Goal: Task Accomplishment & Management: Use online tool/utility

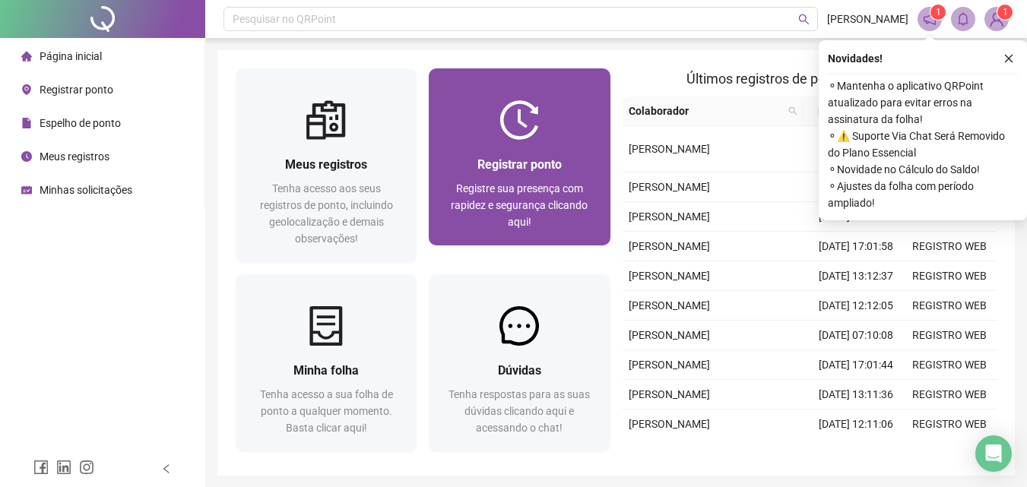
click at [514, 152] on div "Registrar ponto Registre sua presença com rapidez e segurança clicando aqui!" at bounding box center [519, 193] width 181 height 106
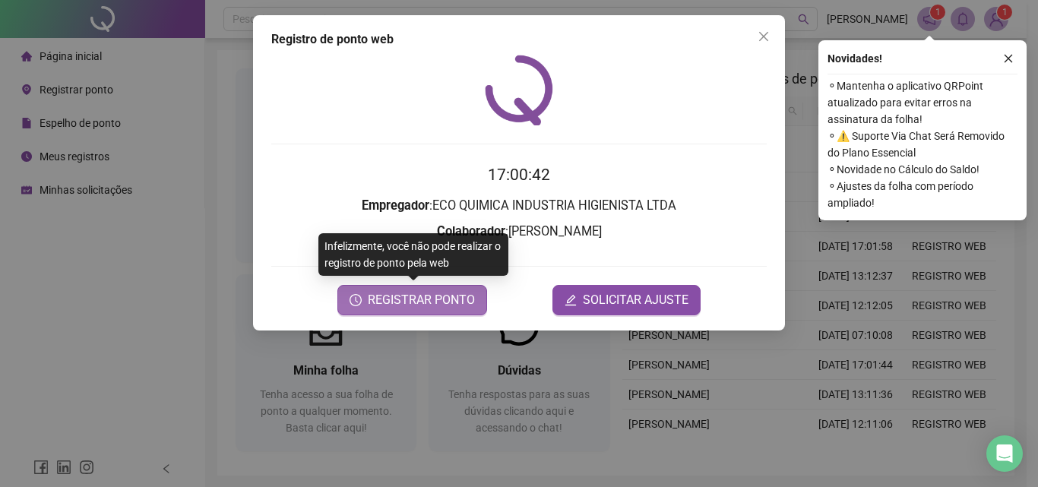
click at [453, 298] on span "REGISTRAR PONTO" at bounding box center [421, 300] width 107 height 18
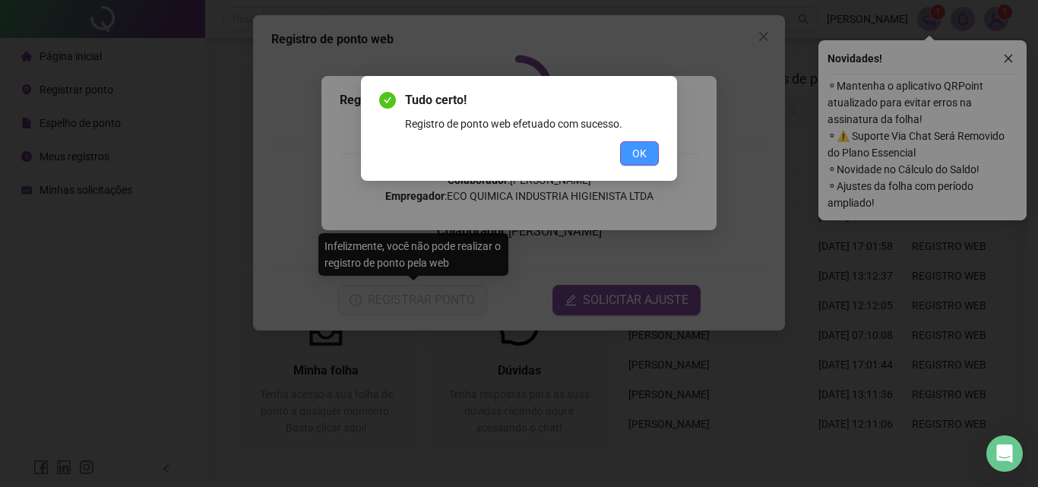
click at [625, 156] on button "OK" at bounding box center [639, 153] width 39 height 24
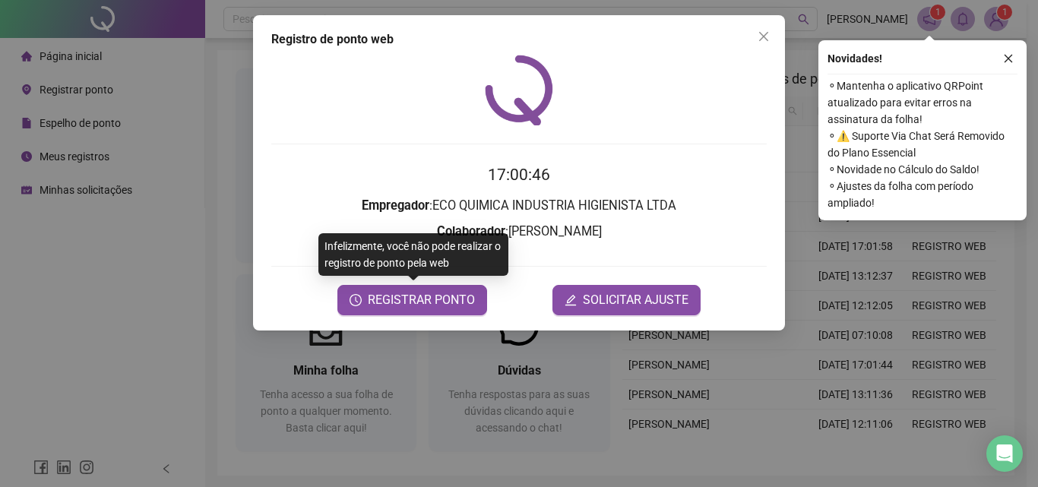
click at [984, 25] on div "Registro de ponto web 17:00:46 Empregador : ECO QUIMICA INDUSTRIA HIGIENISTA LT…" at bounding box center [519, 243] width 1038 height 487
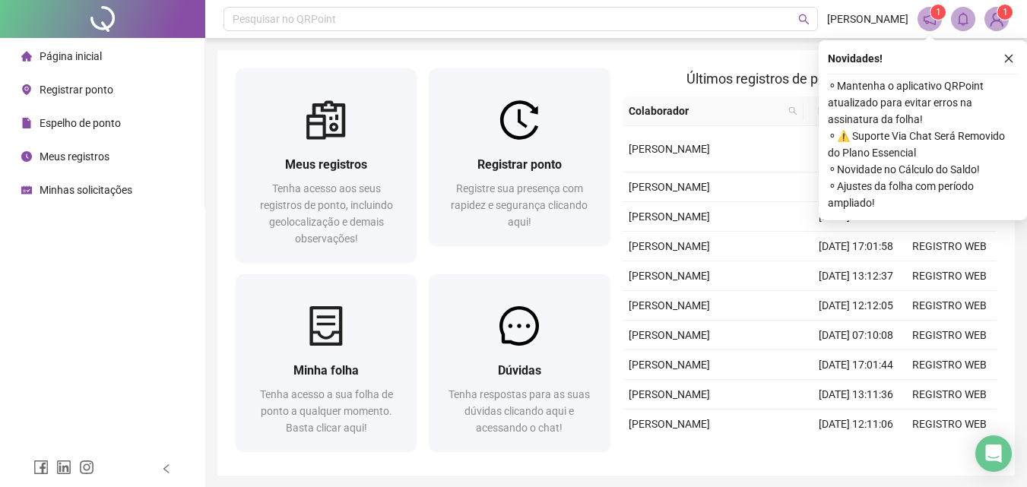
click at [992, 21] on img at bounding box center [996, 19] width 23 height 23
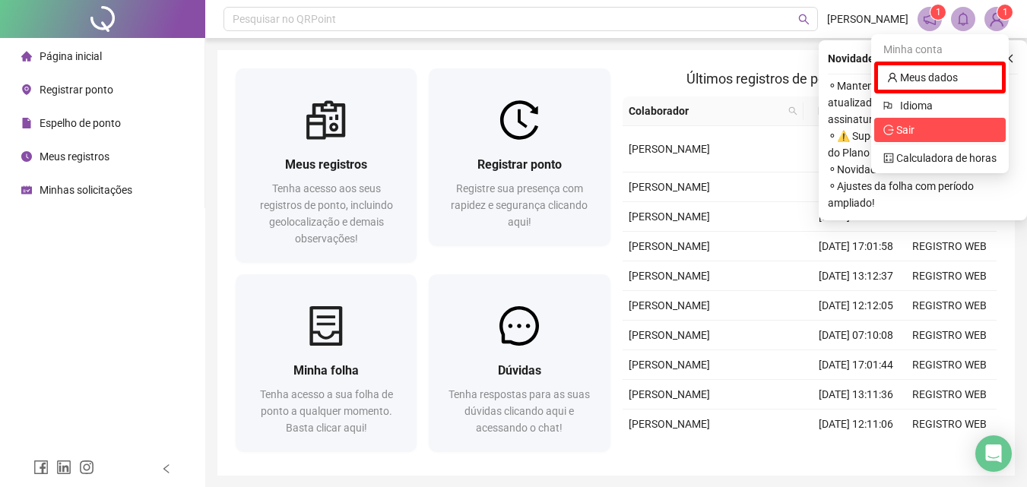
click at [911, 129] on span "Sair" at bounding box center [905, 130] width 18 height 12
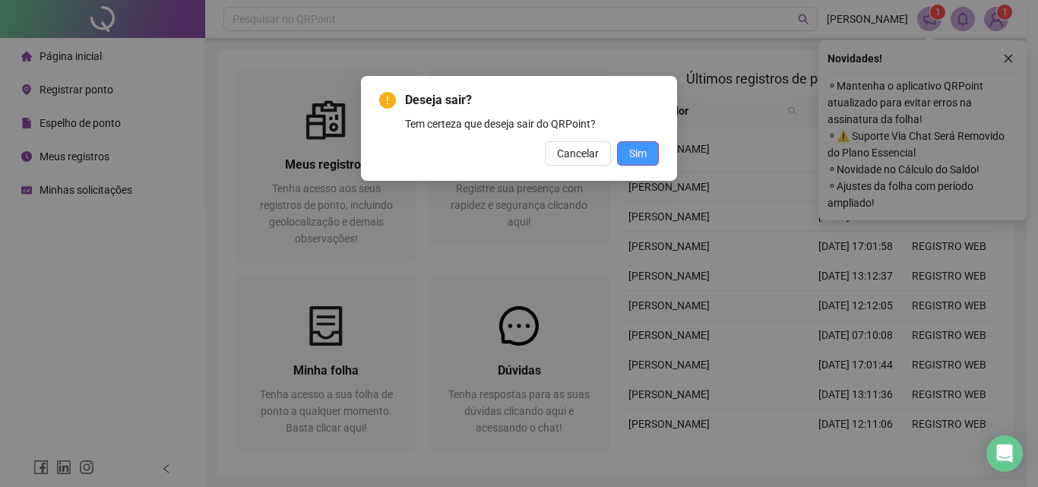
click at [658, 151] on button "Sim" at bounding box center [638, 153] width 42 height 24
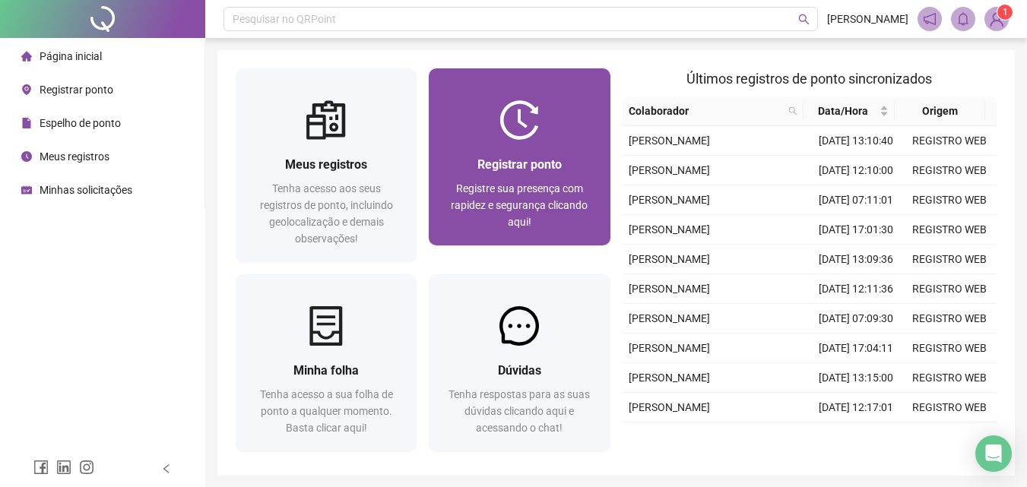
click at [531, 177] on div "Registrar ponto Registre sua presença com rapidez e segurança clicando aqui!" at bounding box center [519, 192] width 144 height 75
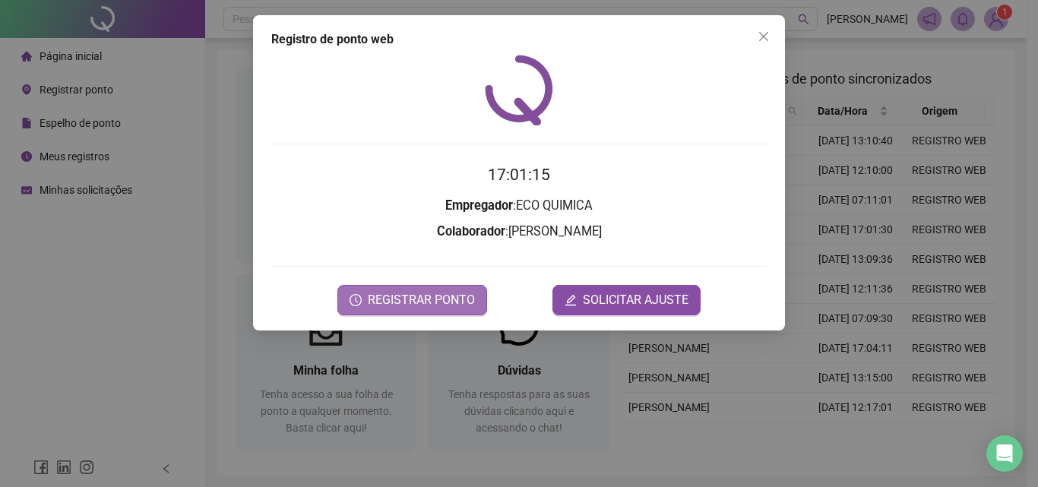
click at [410, 300] on span "REGISTRAR PONTO" at bounding box center [421, 300] width 107 height 18
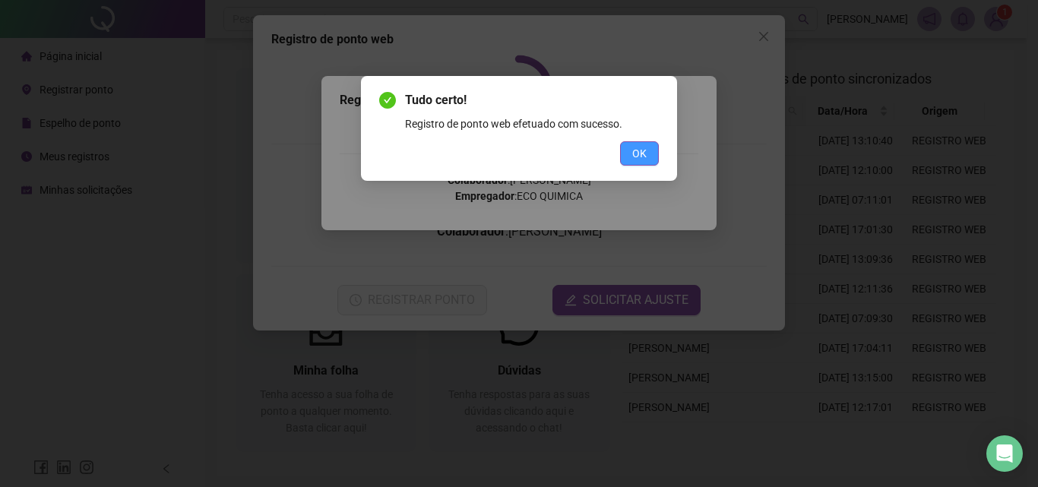
click at [638, 157] on span "OK" at bounding box center [639, 153] width 14 height 17
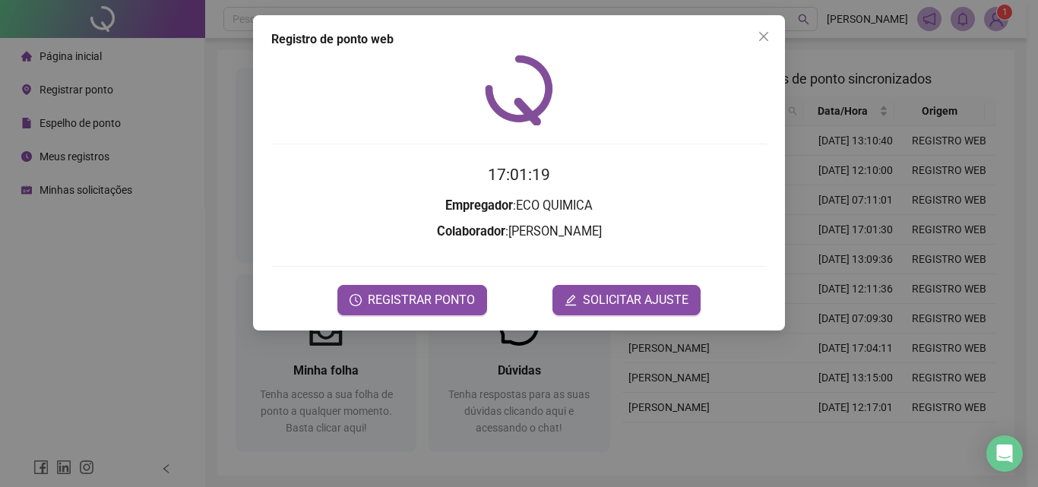
click at [996, 21] on div "Registro de ponto web 17:01:19 Empregador : ECO QUIMICA Colaborador : [PERSON_N…" at bounding box center [519, 243] width 1038 height 487
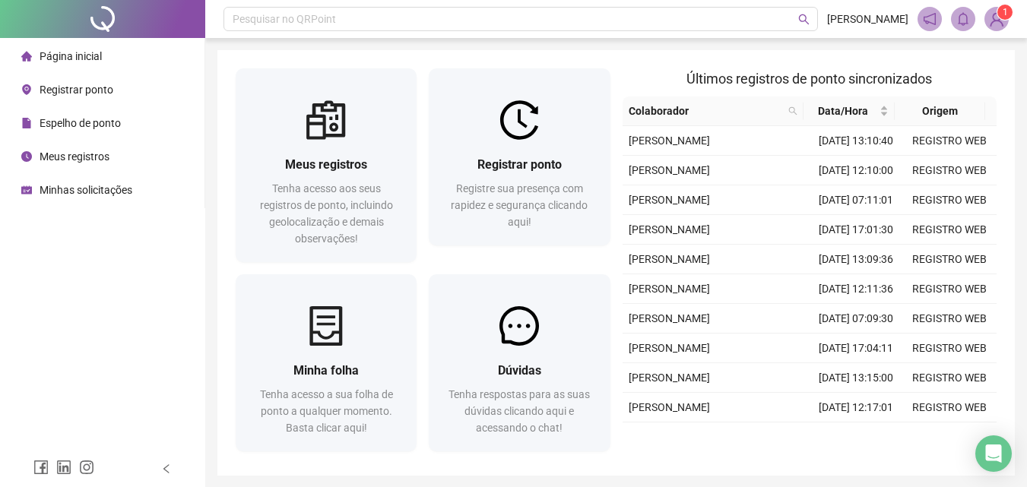
click at [996, 21] on img at bounding box center [996, 19] width 23 height 23
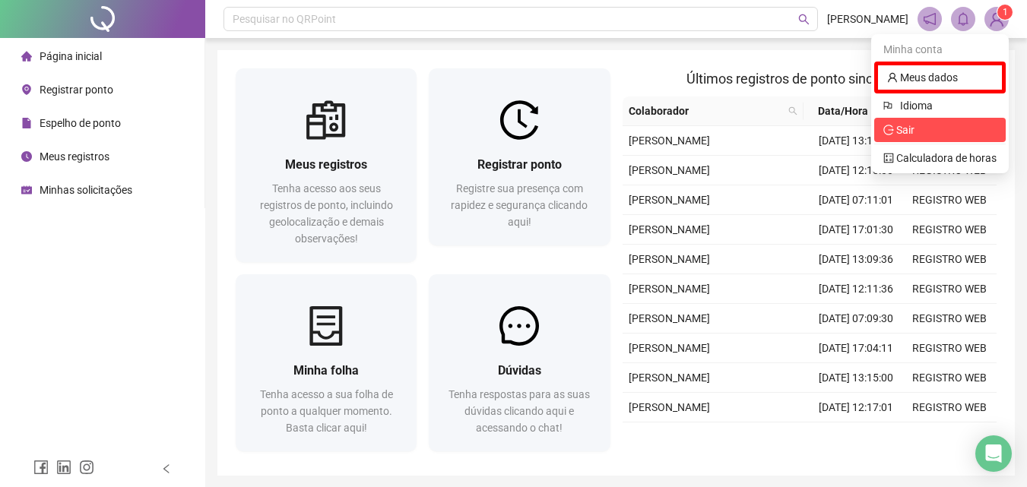
click at [950, 123] on span "Sair" at bounding box center [939, 130] width 113 height 17
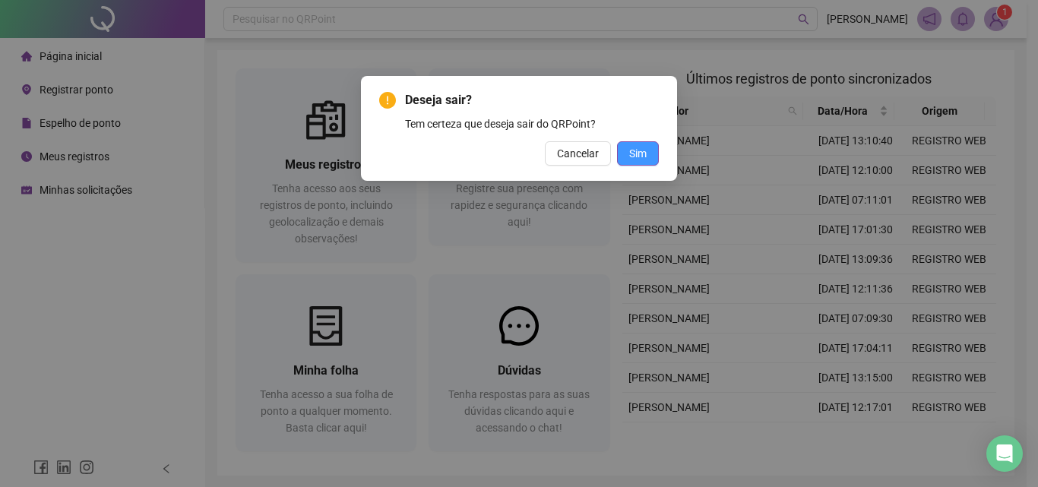
click at [644, 149] on span "Sim" at bounding box center [637, 153] width 17 height 17
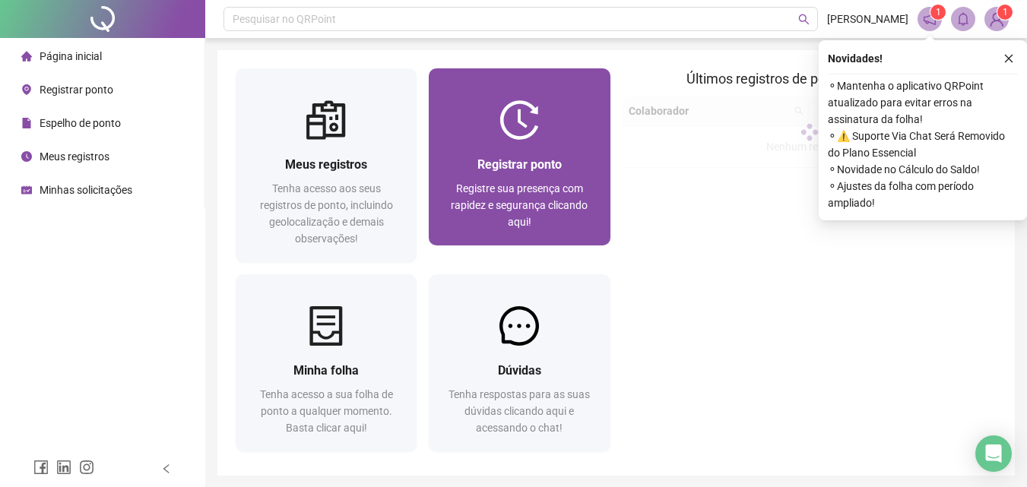
click at [530, 198] on span "Registre sua presença com rapidez e segurança clicando aqui!" at bounding box center [519, 205] width 137 height 46
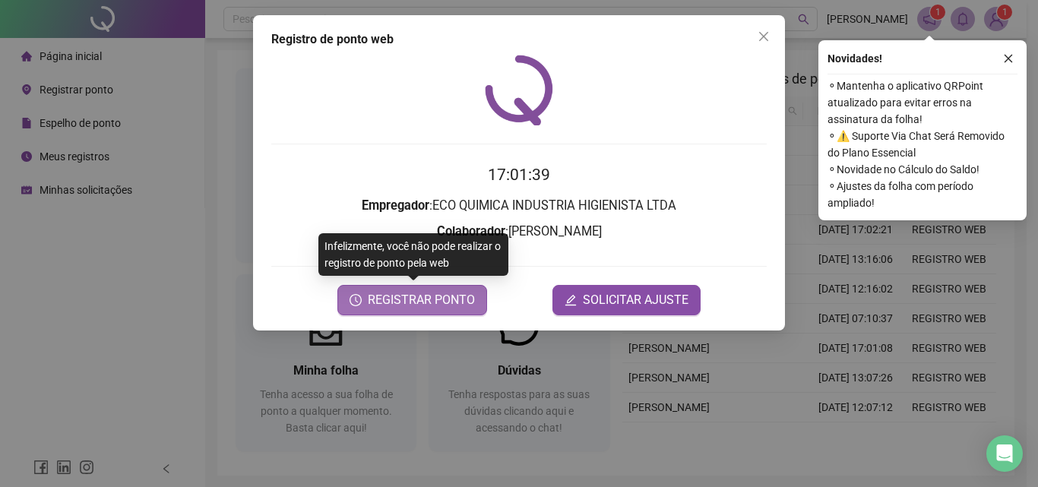
click at [439, 301] on span "REGISTRAR PONTO" at bounding box center [421, 300] width 107 height 18
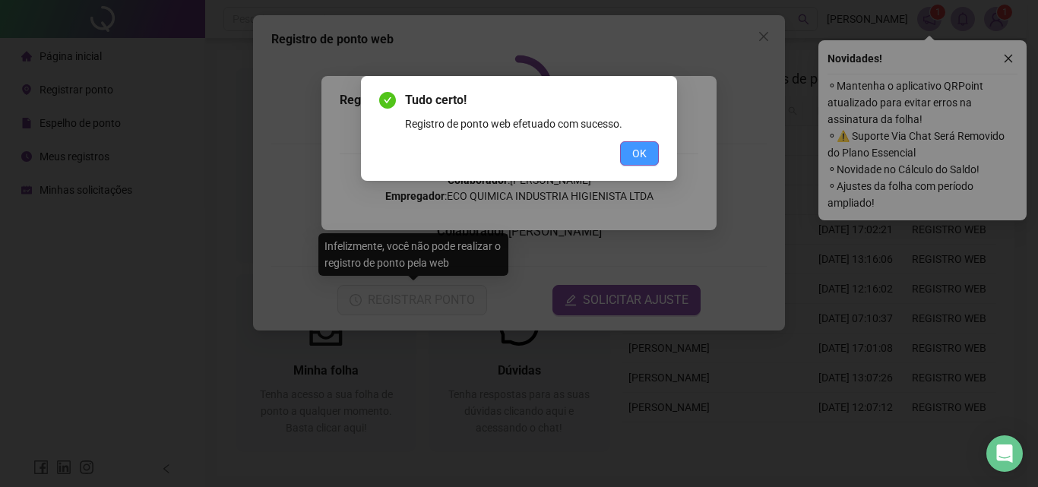
drag, startPoint x: 644, startPoint y: 154, endPoint x: 717, endPoint y: 90, distance: 96.9
click at [646, 151] on span "OK" at bounding box center [639, 153] width 14 height 17
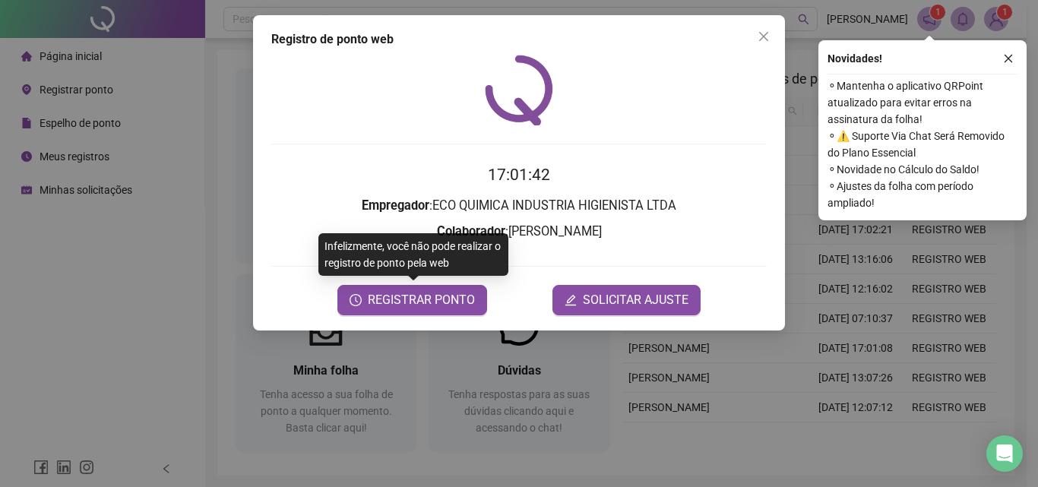
click at [993, 17] on div "Registro de ponto web 17:01:42 Empregador : ECO QUIMICA INDUSTRIA HIGIENISTA LT…" at bounding box center [519, 243] width 1038 height 487
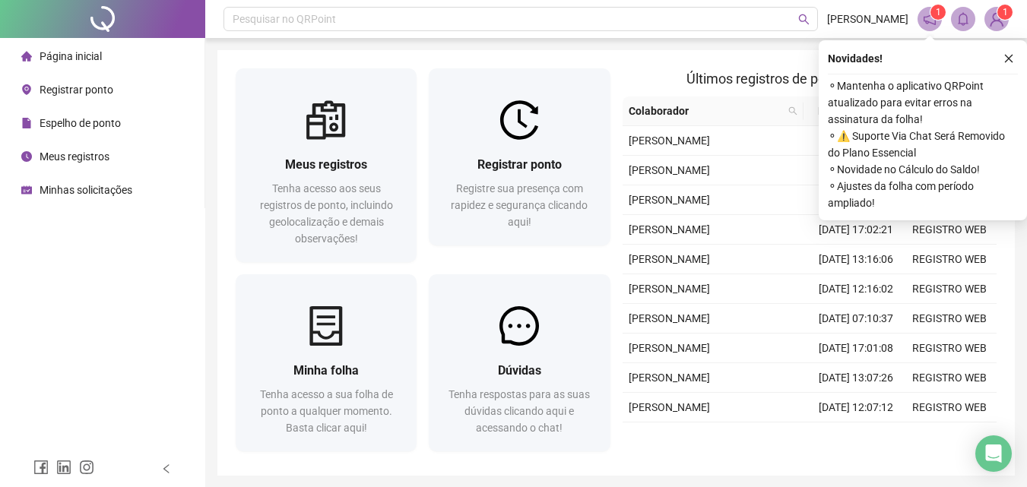
click at [994, 18] on img at bounding box center [996, 19] width 23 height 23
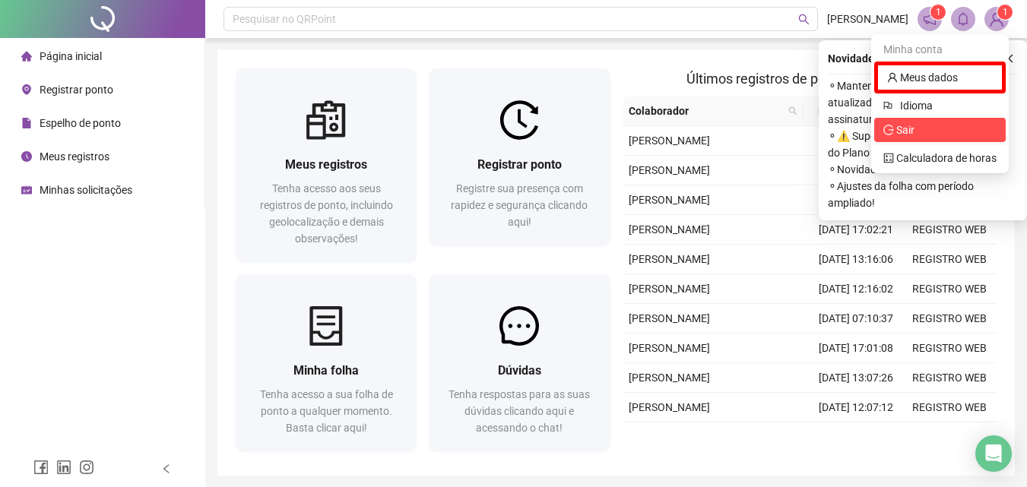
click at [917, 123] on span "Sair" at bounding box center [939, 130] width 113 height 17
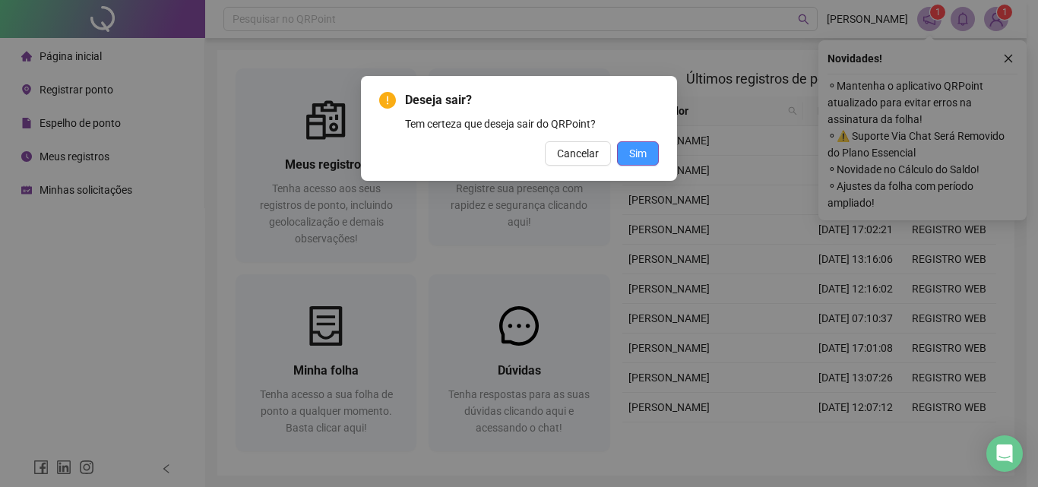
click at [627, 156] on button "Sim" at bounding box center [638, 153] width 42 height 24
